Goal: Navigation & Orientation: Understand site structure

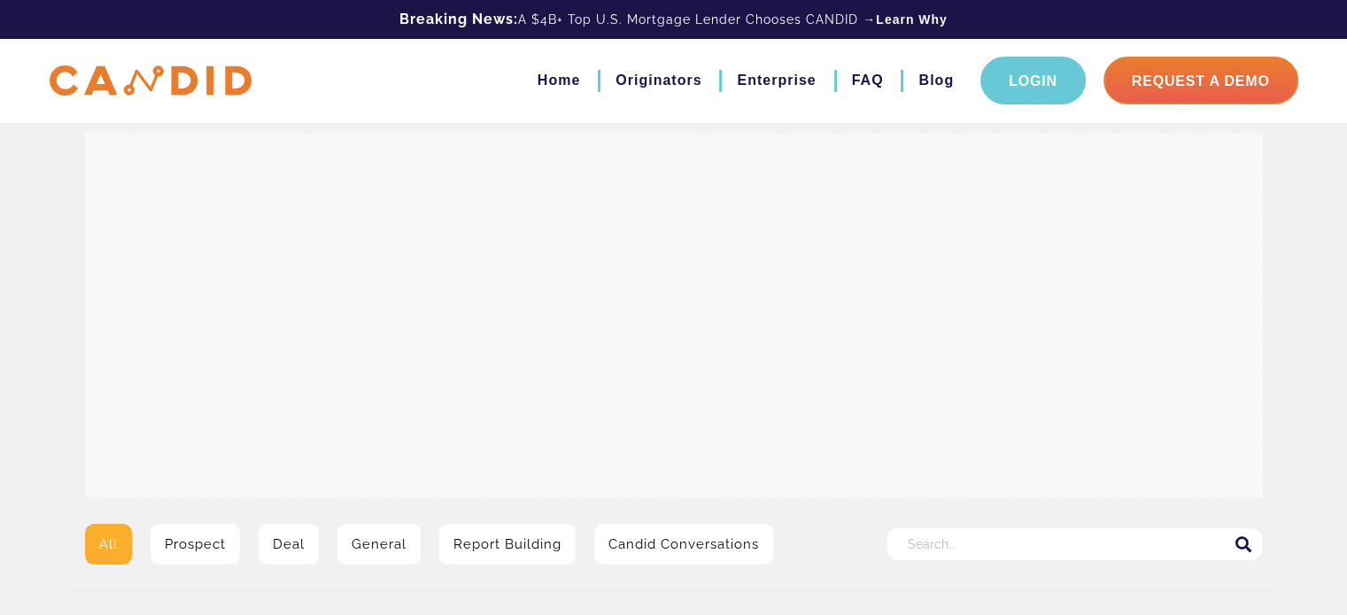
click at [1040, 81] on link "Login" at bounding box center [1032, 81] width 105 height 48
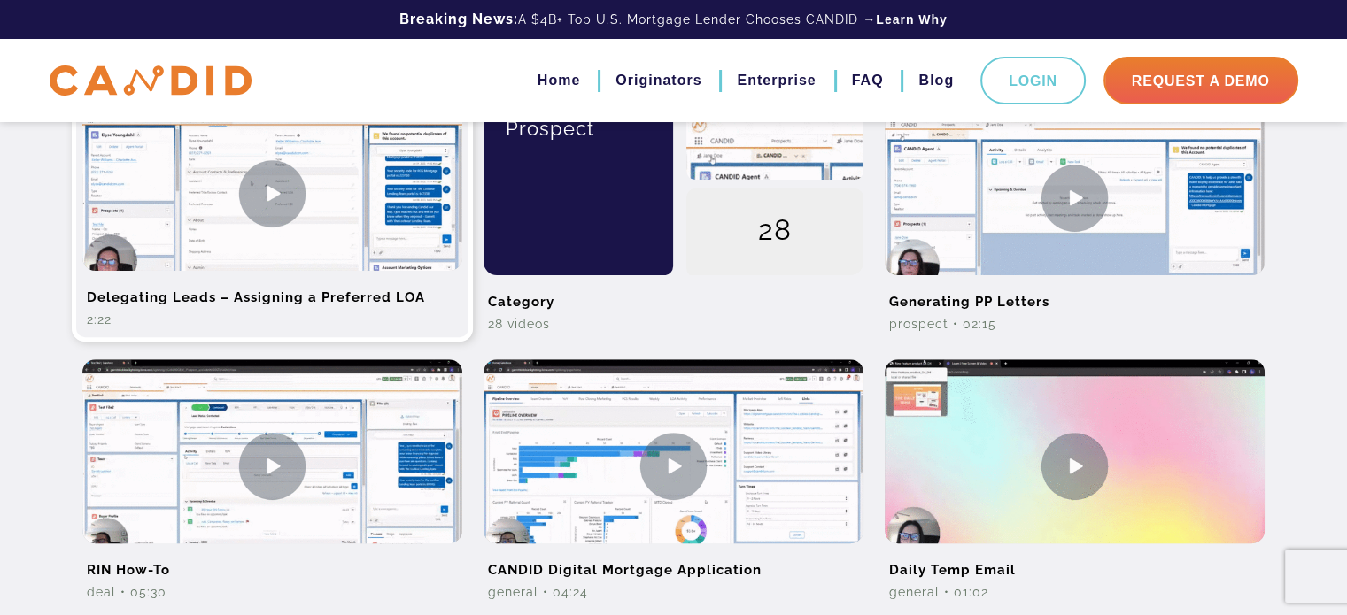
scroll to position [531, 0]
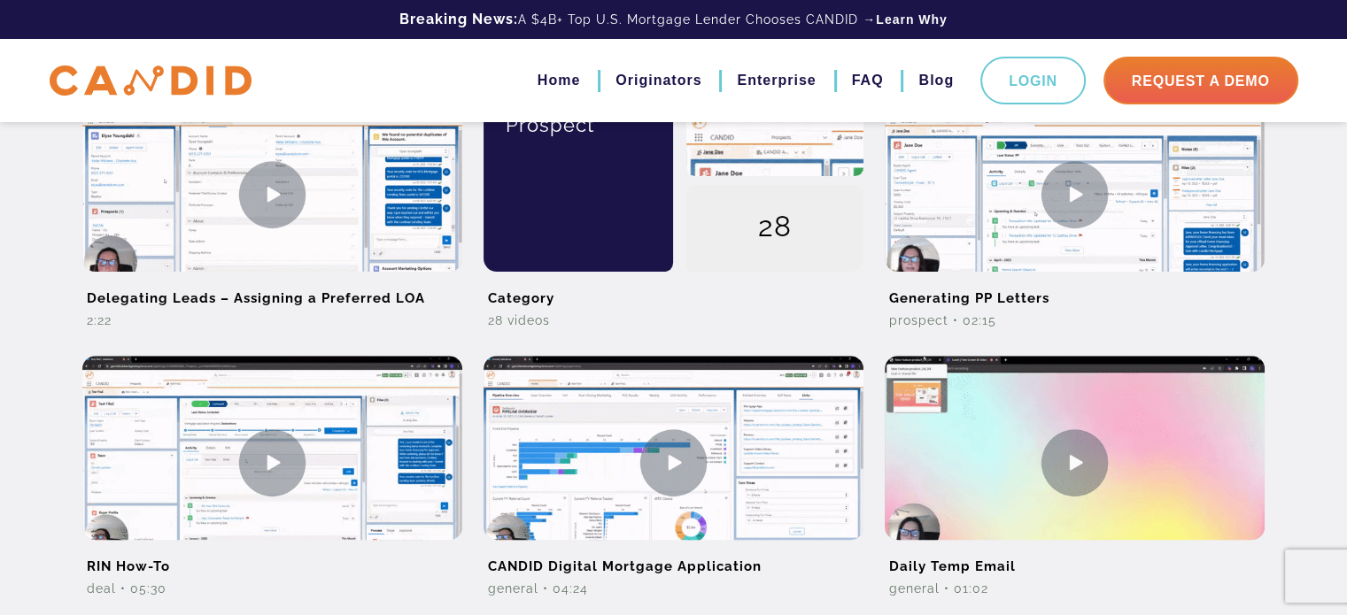
drag, startPoint x: 443, startPoint y: 304, endPoint x: 445, endPoint y: 79, distance: 224.9
click at [445, 79] on nav "Home Originators Enterprise FAQ Blog Login Request A Demo" at bounding box center [774, 81] width 1047 height 48
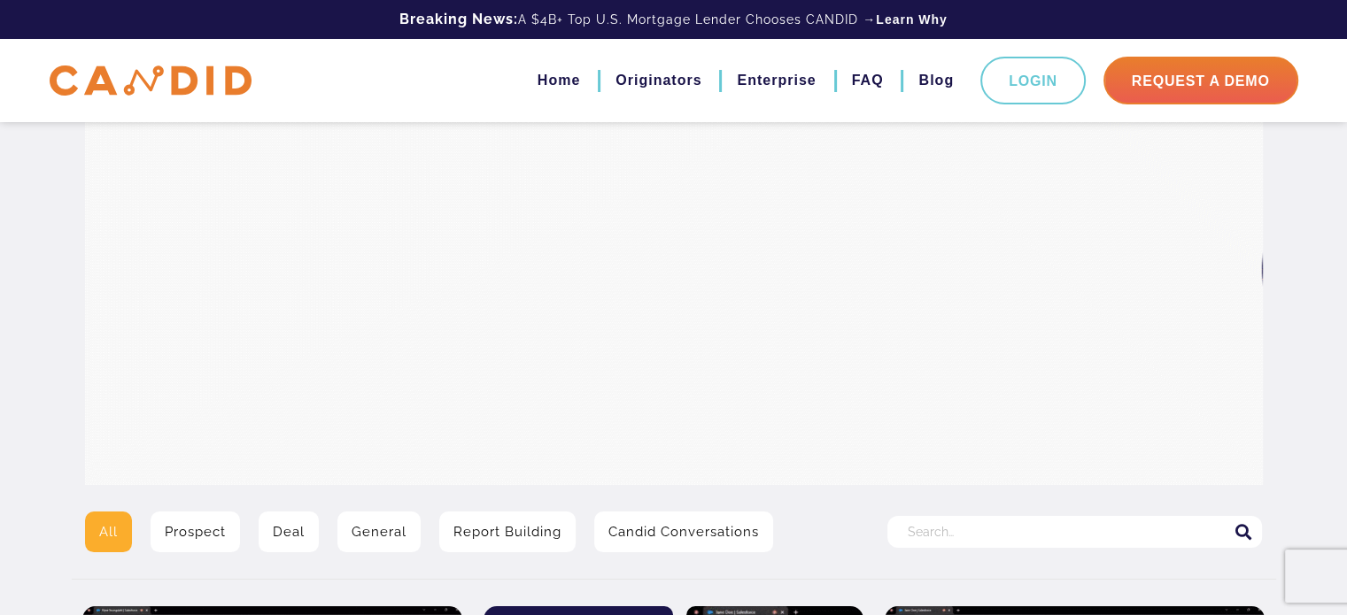
scroll to position [0, 0]
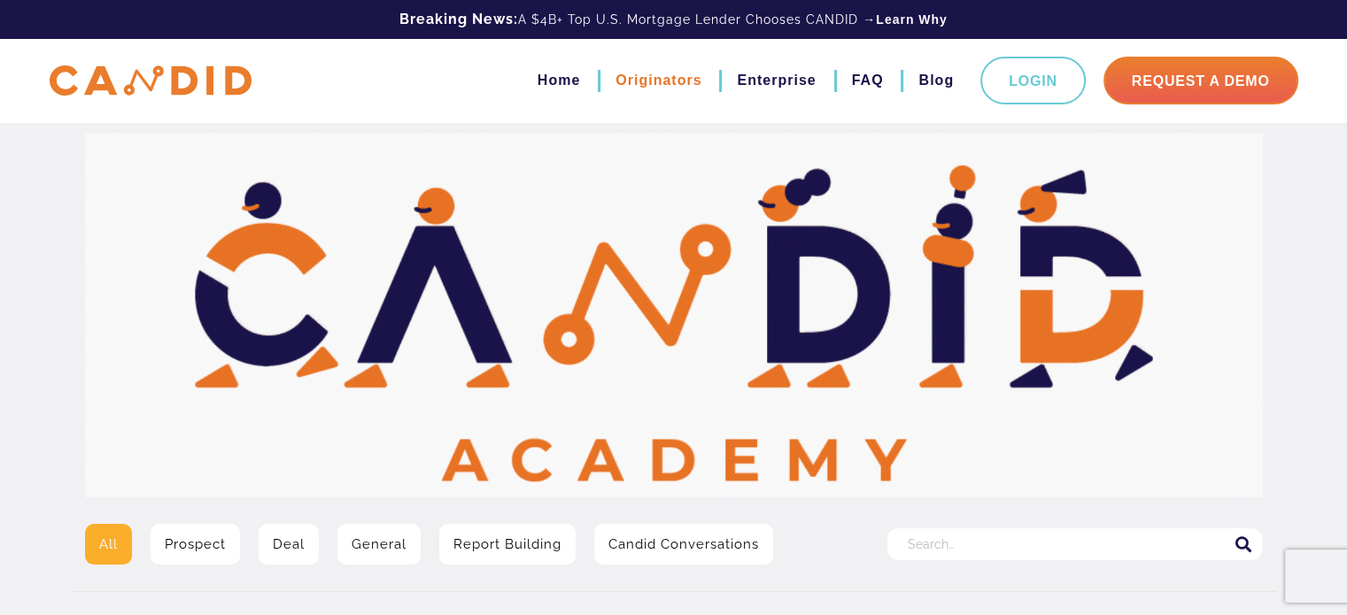
click at [618, 81] on link "Originators" at bounding box center [658, 81] width 86 height 30
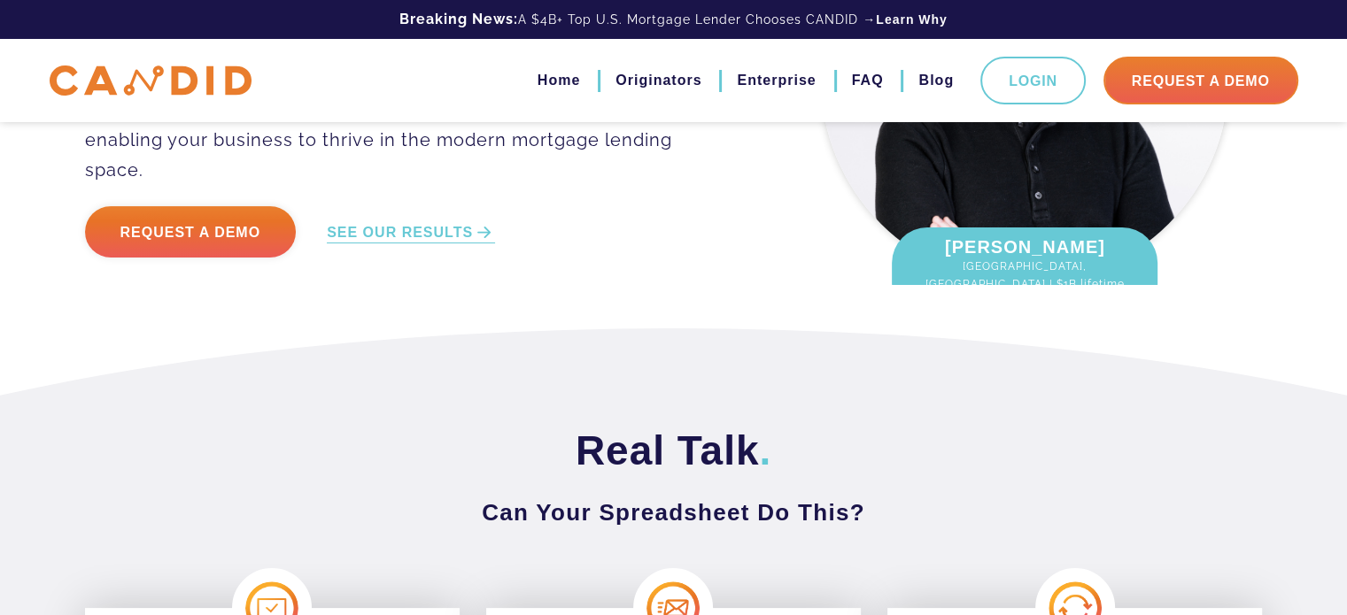
scroll to position [816, 0]
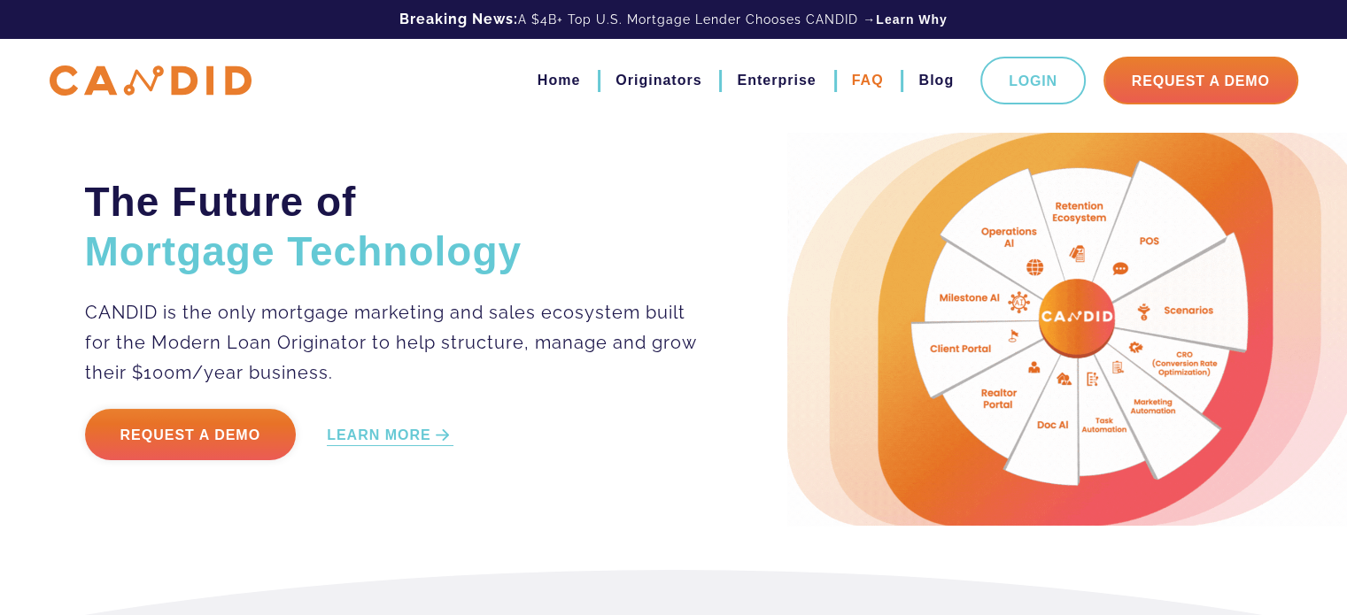
click at [852, 81] on link "FAQ" at bounding box center [868, 81] width 32 height 30
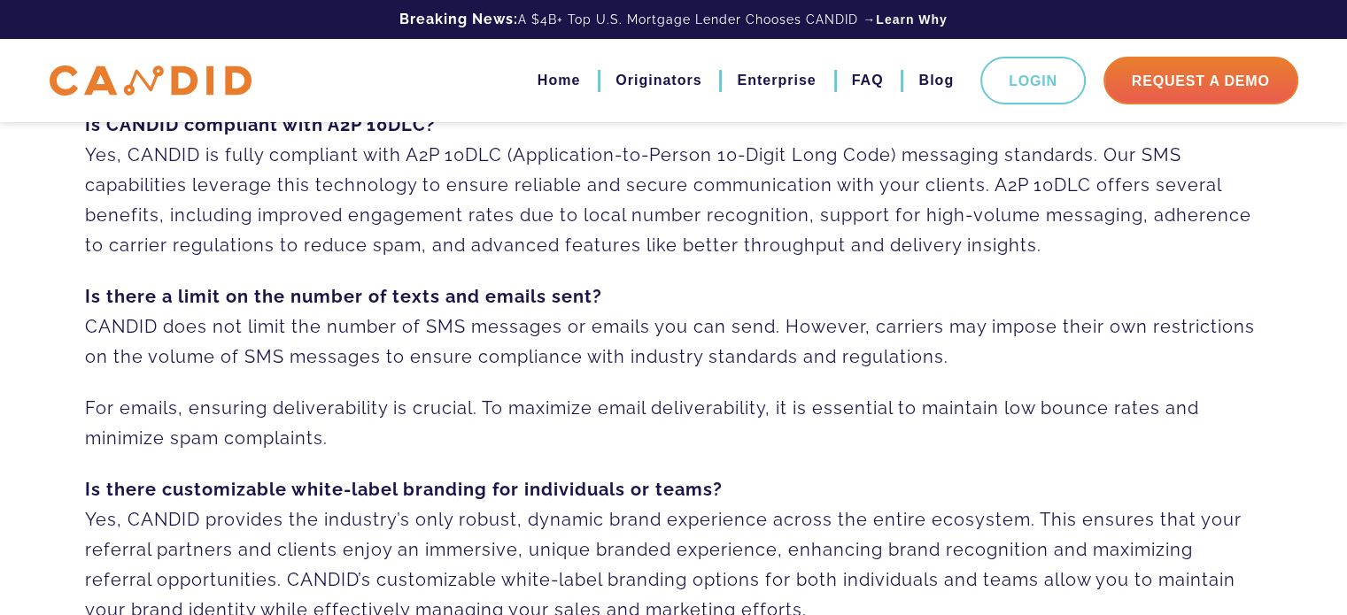
scroll to position [647, 0]
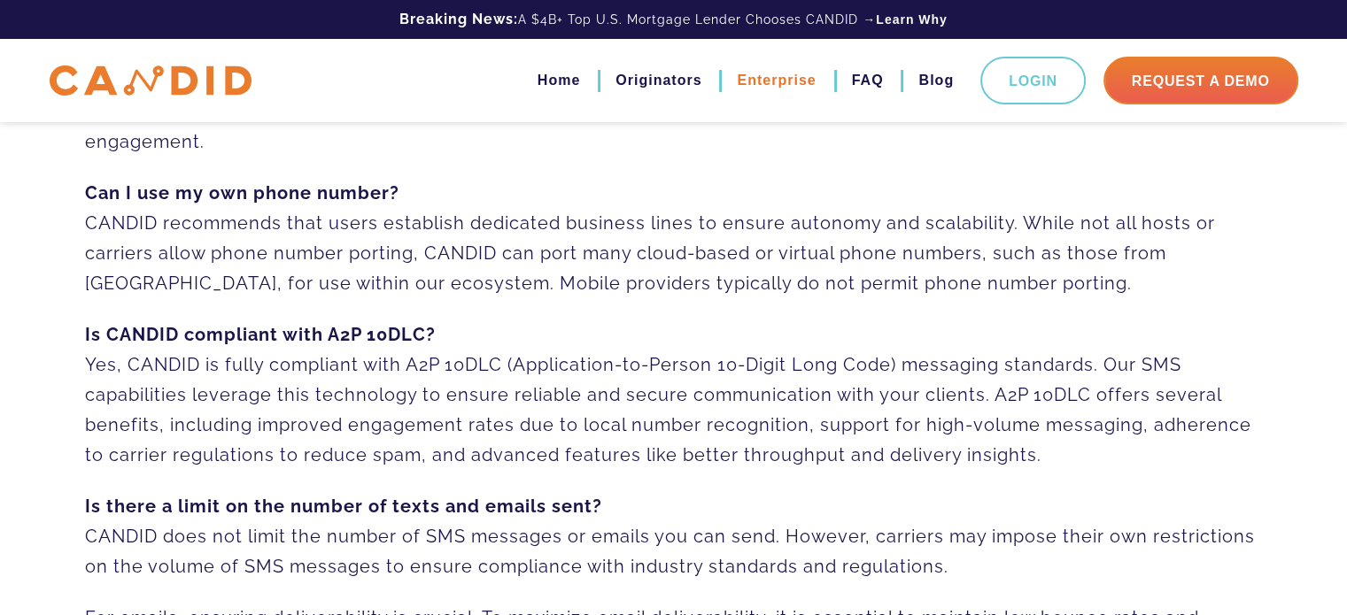
click at [755, 84] on link "Enterprise" at bounding box center [776, 81] width 79 height 30
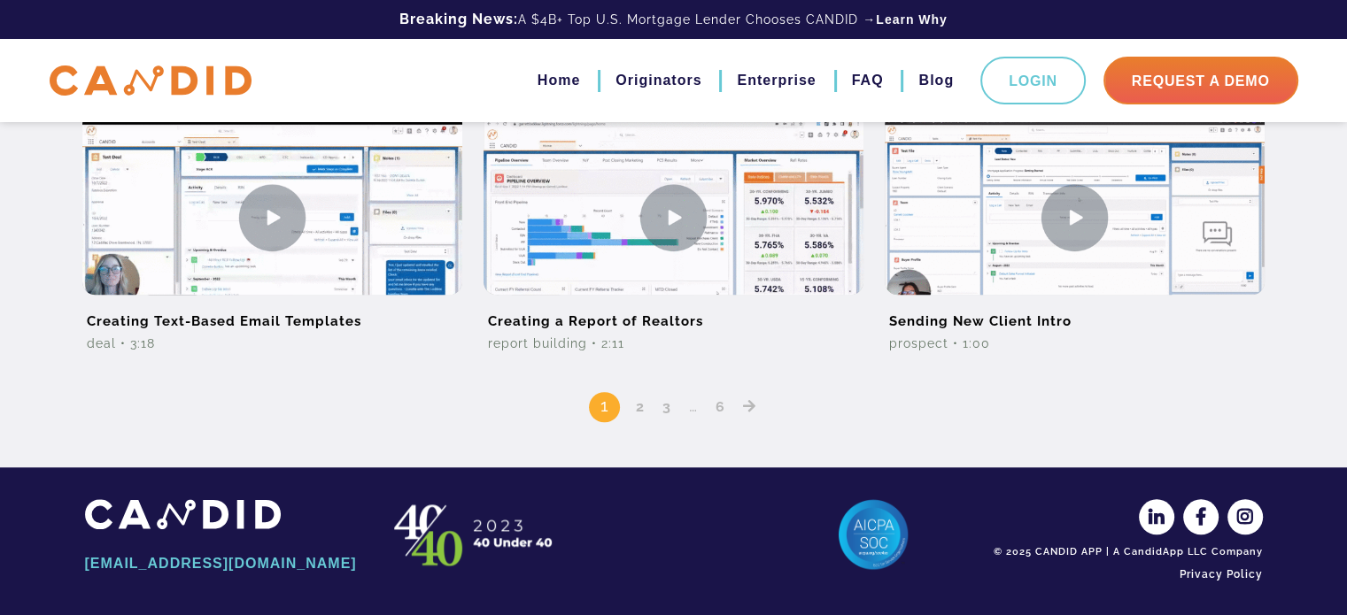
scroll to position [1584, 0]
